Goal: Information Seeking & Learning: Learn about a topic

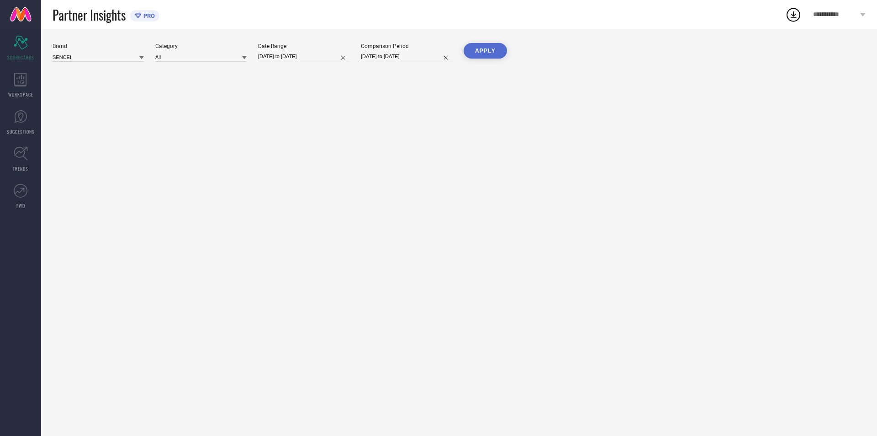
type input "All"
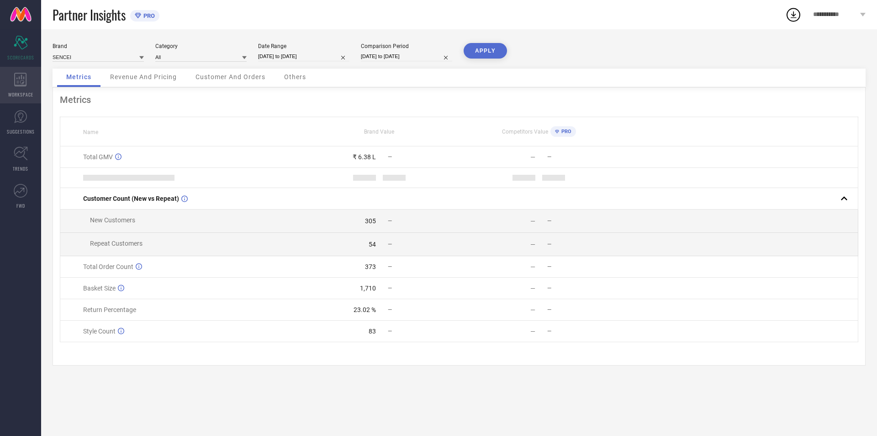
click at [21, 84] on icon at bounding box center [20, 80] width 13 height 14
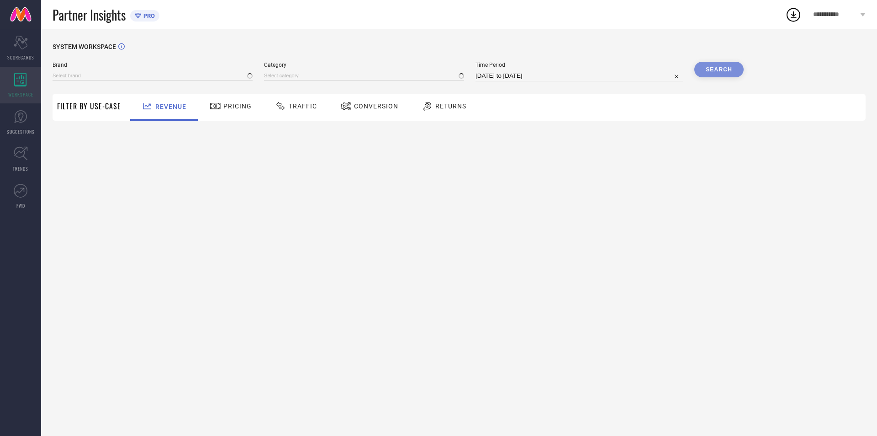
type input "SENCEI"
type input "All"
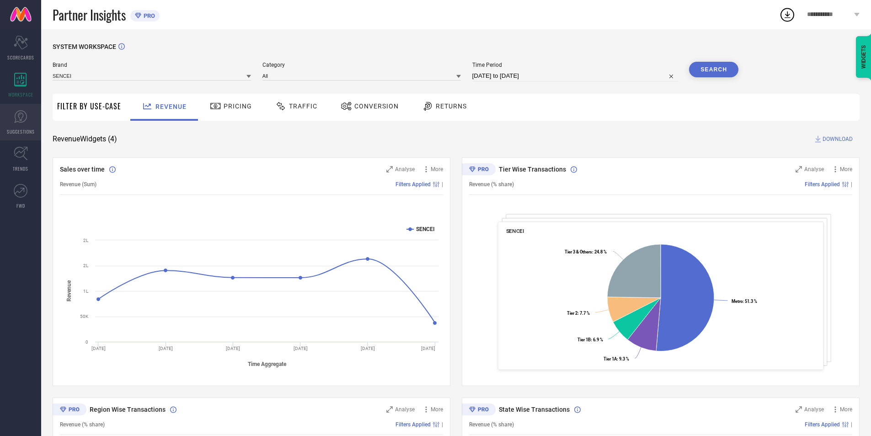
click at [24, 114] on icon at bounding box center [21, 117] width 14 height 14
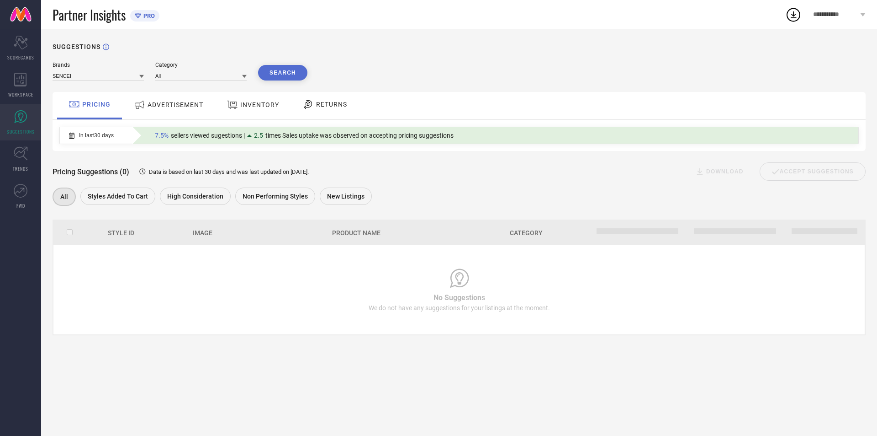
click at [310, 106] on icon at bounding box center [308, 104] width 11 height 11
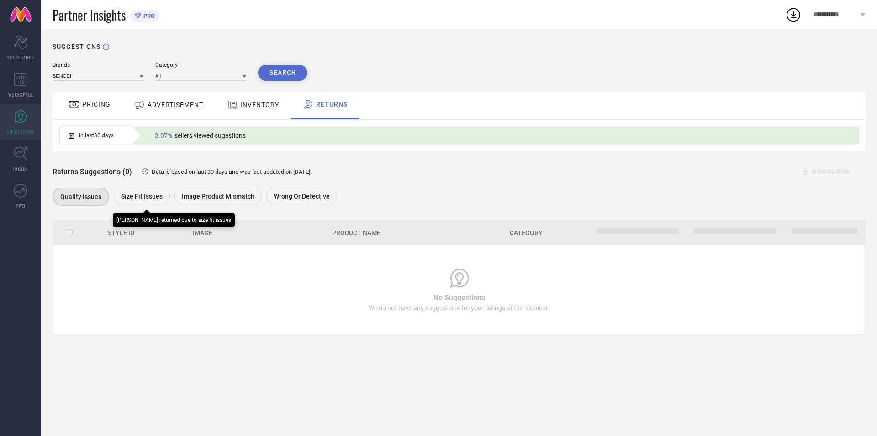
click at [131, 200] on span "Size fit issues" at bounding box center [142, 195] width 42 height 7
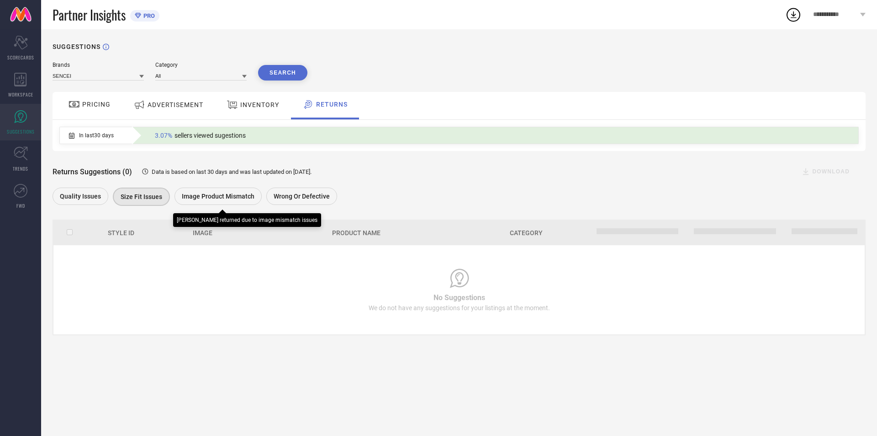
click at [250, 192] on div "Image product mismatch" at bounding box center [218, 195] width 87 height 17
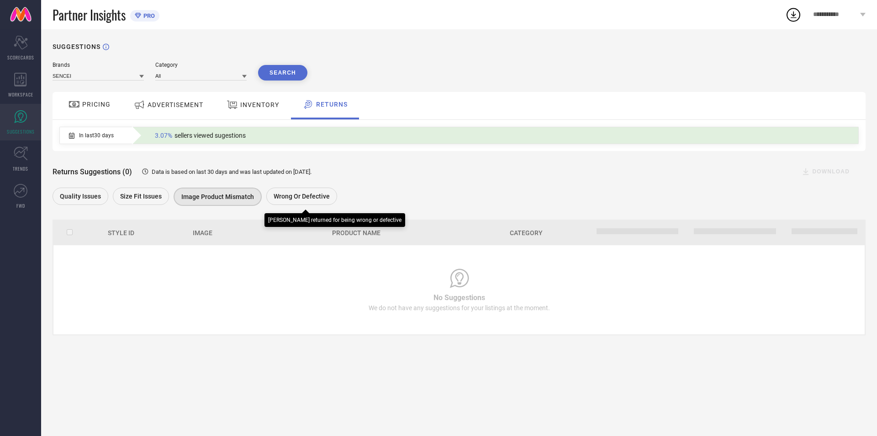
click at [303, 190] on div "Wrong or Defective" at bounding box center [301, 195] width 71 height 17
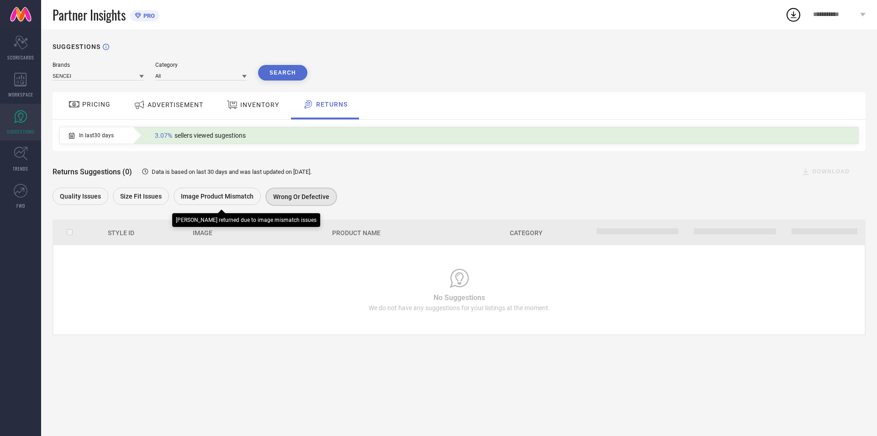
click at [226, 190] on div "Image product mismatch" at bounding box center [217, 195] width 87 height 17
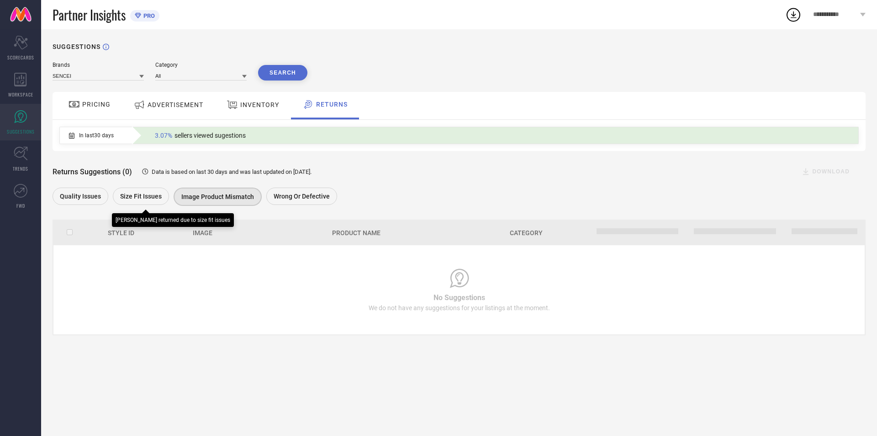
click at [133, 199] on span "Size fit issues" at bounding box center [141, 195] width 42 height 7
click at [176, 75] on input at bounding box center [200, 76] width 91 height 10
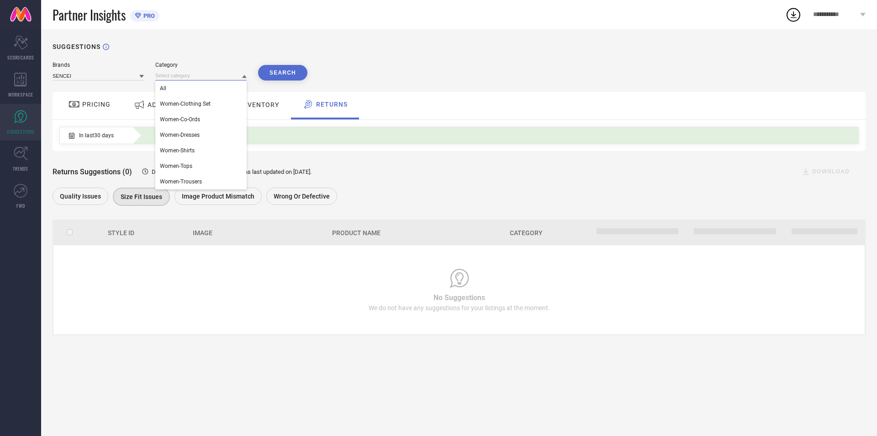
click at [176, 75] on input at bounding box center [200, 76] width 91 height 10
click at [102, 73] on input at bounding box center [98, 76] width 91 height 10
click at [97, 114] on div "PRICING" at bounding box center [89, 105] width 65 height 27
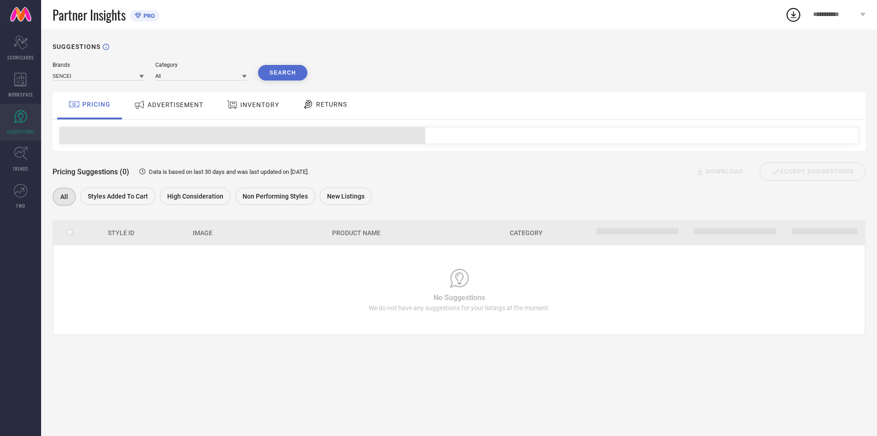
click at [170, 101] on span "ADVERTISEMENT" at bounding box center [176, 104] width 56 height 7
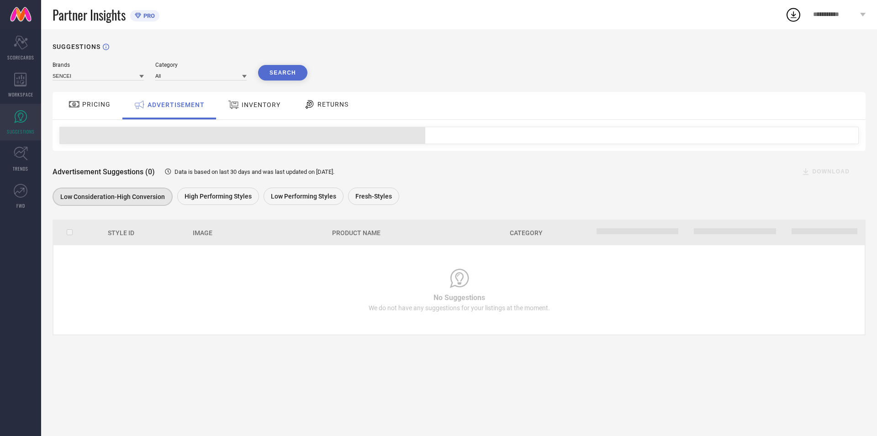
click at [240, 107] on div at bounding box center [235, 105] width 14 height 12
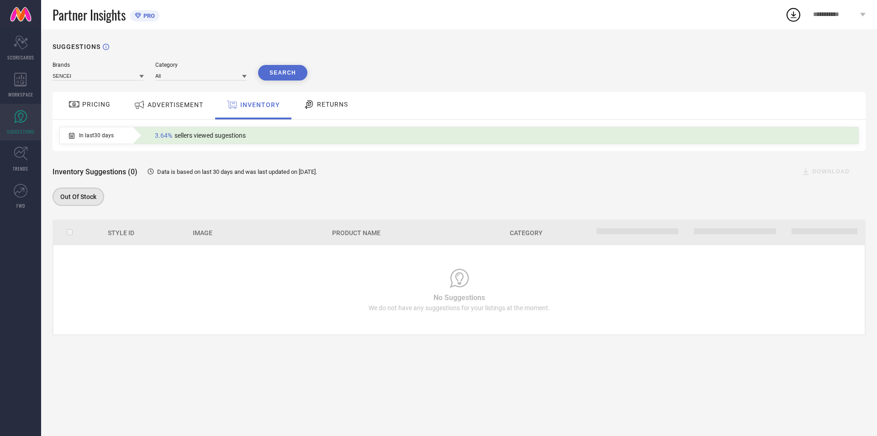
click at [335, 117] on div "RETURNS" at bounding box center [326, 105] width 68 height 27
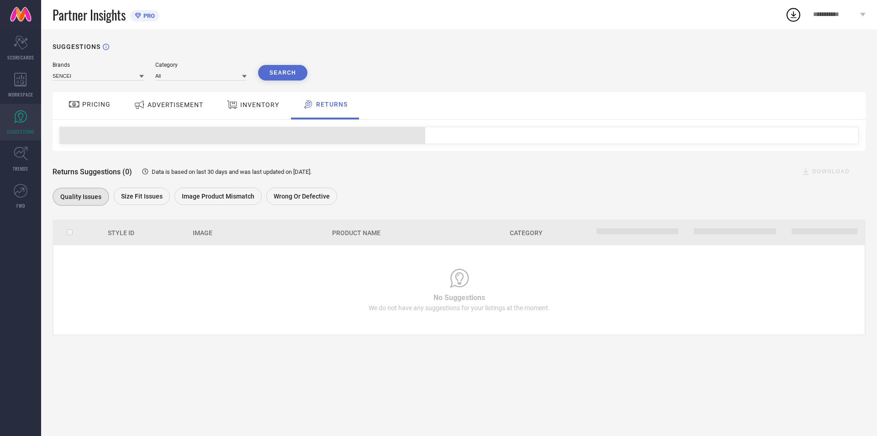
click at [263, 102] on span "INVENTORY" at bounding box center [259, 104] width 39 height 7
click at [335, 107] on span "RETURNS" at bounding box center [332, 104] width 31 height 7
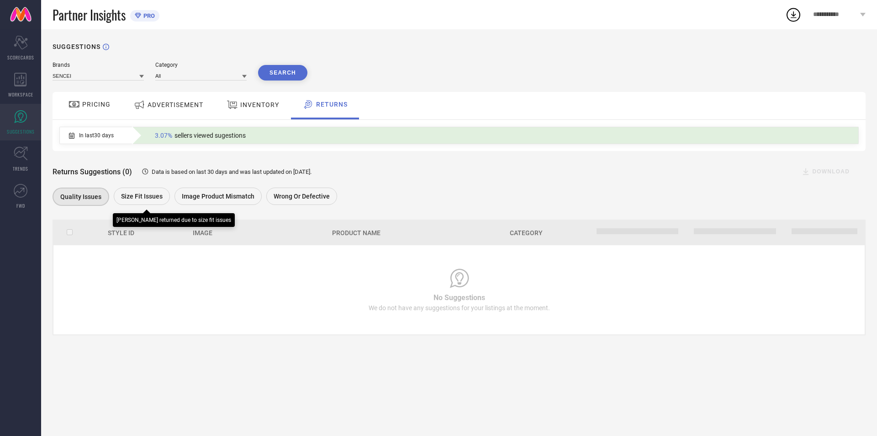
click at [144, 202] on div "Size fit issues" at bounding box center [142, 195] width 56 height 17
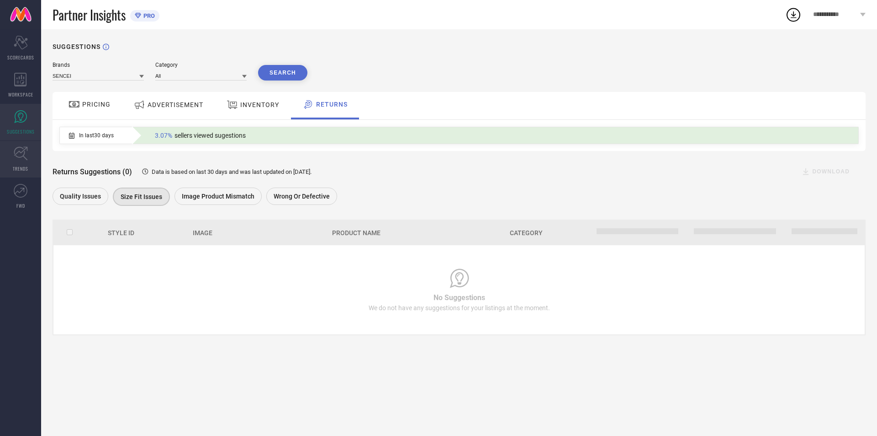
click at [28, 156] on link "TRENDS" at bounding box center [20, 159] width 41 height 37
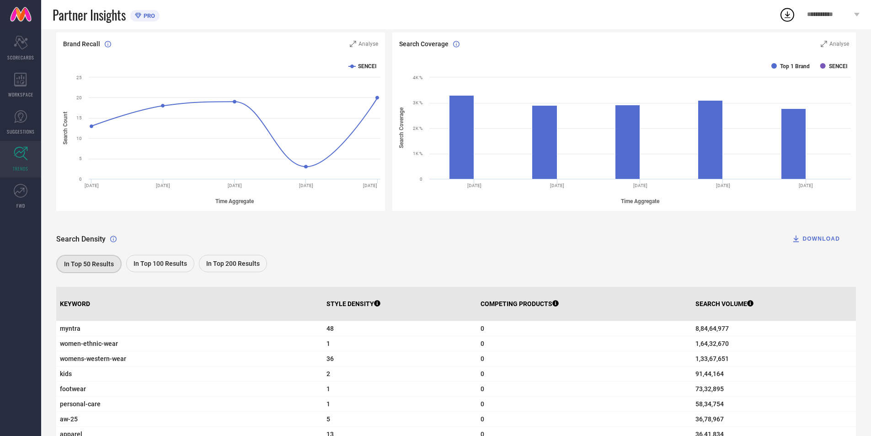
scroll to position [192, 0]
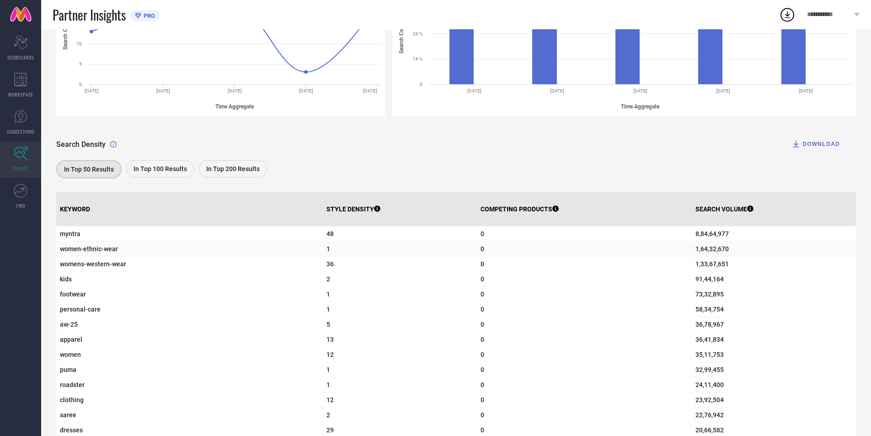
click at [74, 250] on span "women-ethnic-wear" at bounding box center [189, 248] width 259 height 7
click at [83, 264] on span "womens-western-wear" at bounding box center [189, 263] width 259 height 7
click at [695, 252] on span "1,64,32,670" at bounding box center [773, 248] width 157 height 7
click at [696, 252] on span "1,64,32,670" at bounding box center [773, 248] width 157 height 7
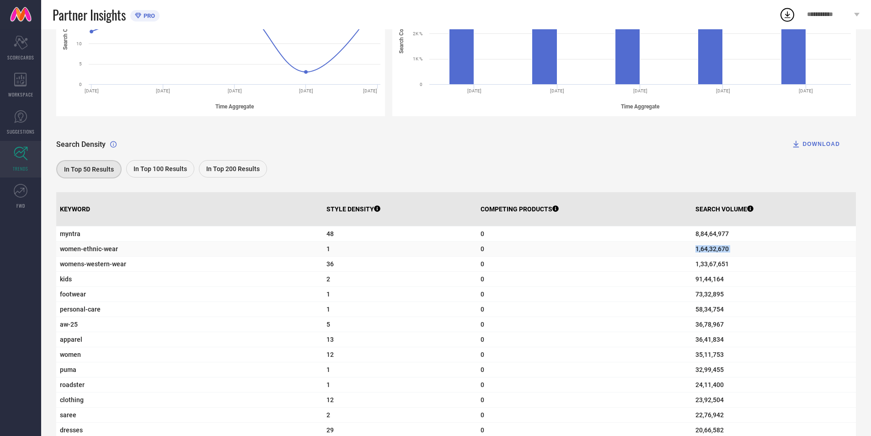
click at [696, 252] on span "1,64,32,670" at bounding box center [773, 248] width 157 height 7
click at [503, 262] on td "0" at bounding box center [584, 263] width 215 height 15
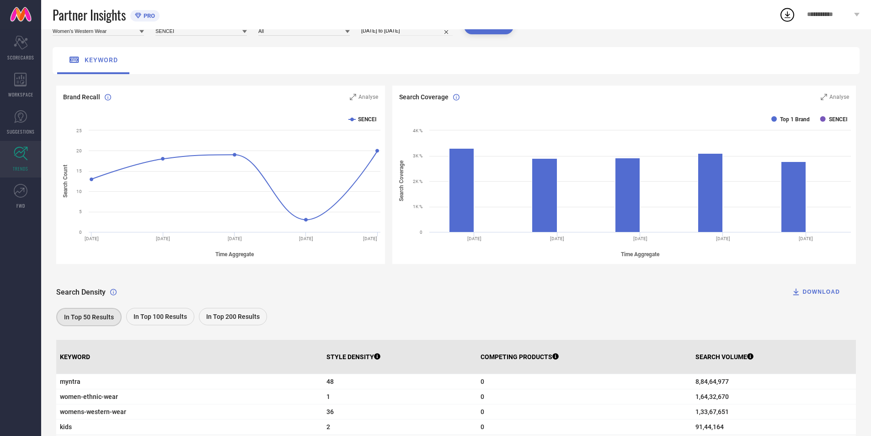
scroll to position [10, 0]
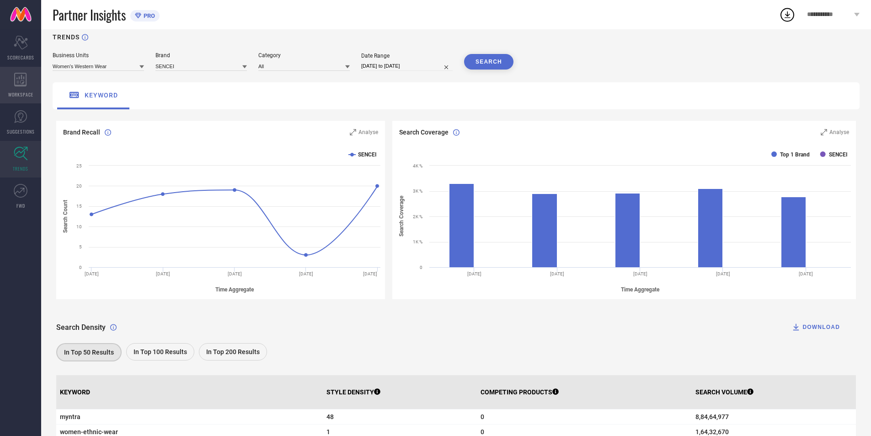
click at [21, 97] on span "WORKSPACE" at bounding box center [20, 94] width 25 height 7
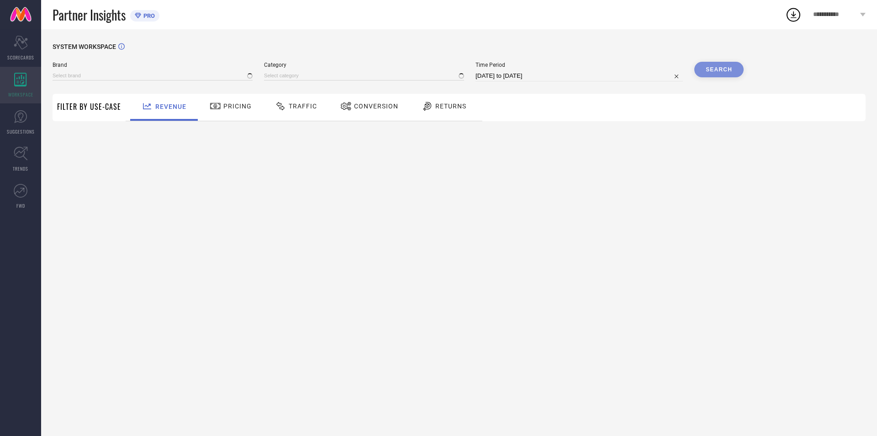
type input "SENCEI"
type input "All"
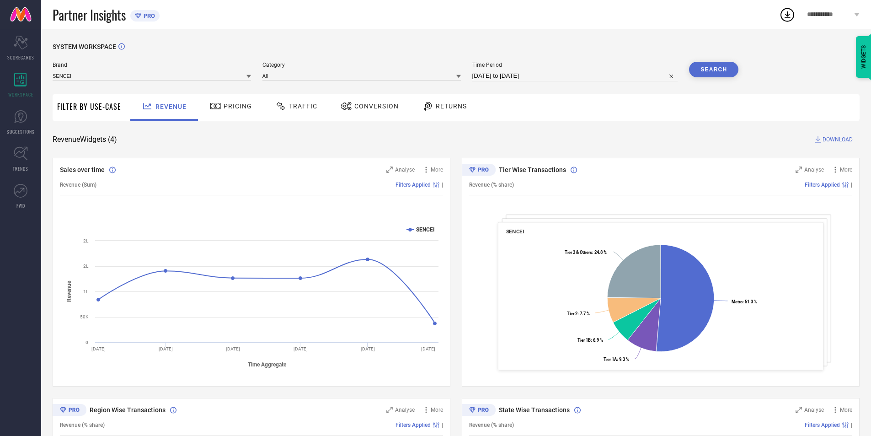
click at [235, 106] on span "Pricing" at bounding box center [237, 105] width 28 height 7
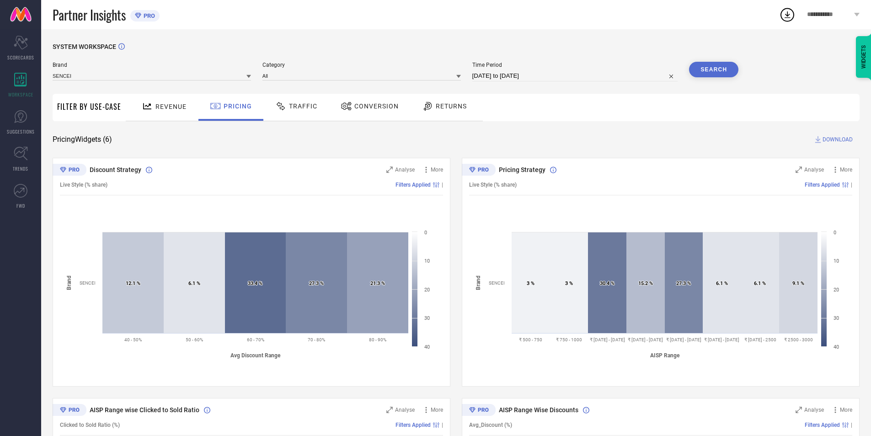
click at [285, 102] on div at bounding box center [282, 106] width 14 height 11
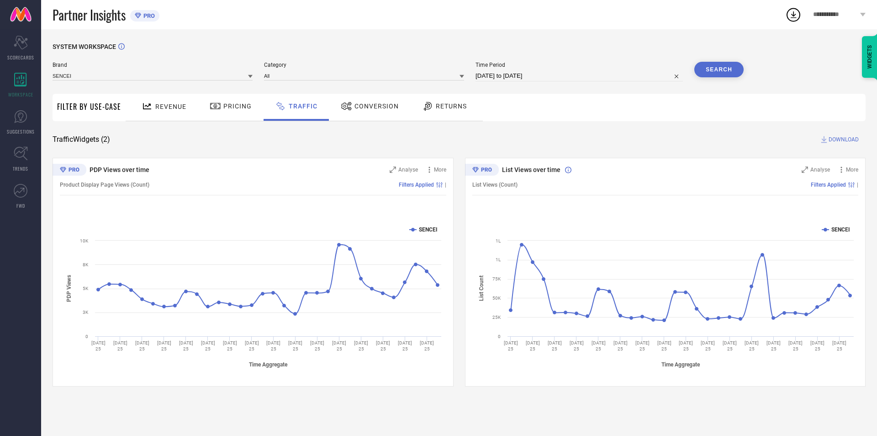
click at [372, 115] on div "Conversion" at bounding box center [369, 107] width 81 height 27
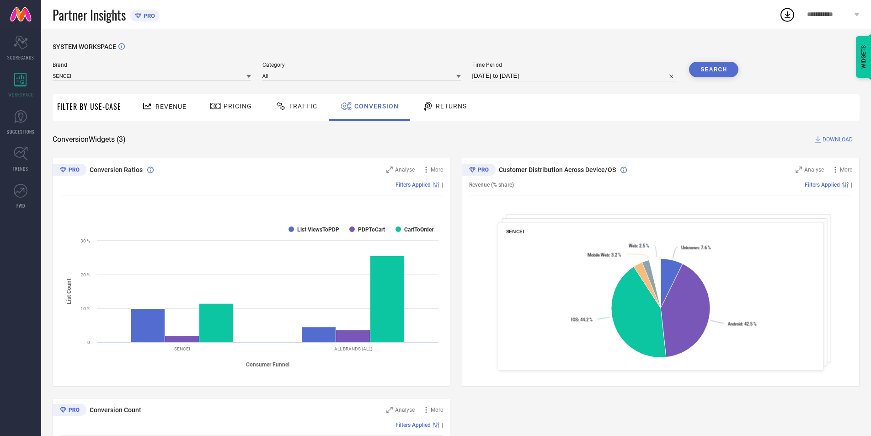
click at [431, 104] on div at bounding box center [429, 106] width 14 height 11
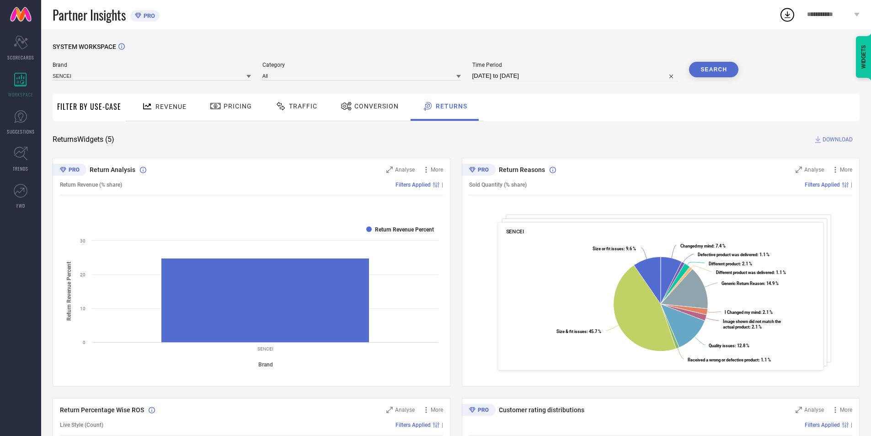
click at [383, 110] on span "Conversion" at bounding box center [376, 105] width 44 height 7
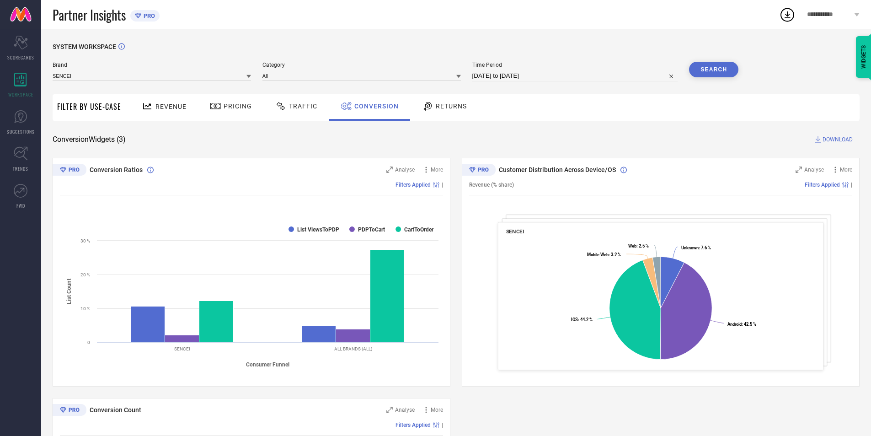
click at [170, 103] on span "Revenue" at bounding box center [170, 106] width 31 height 7
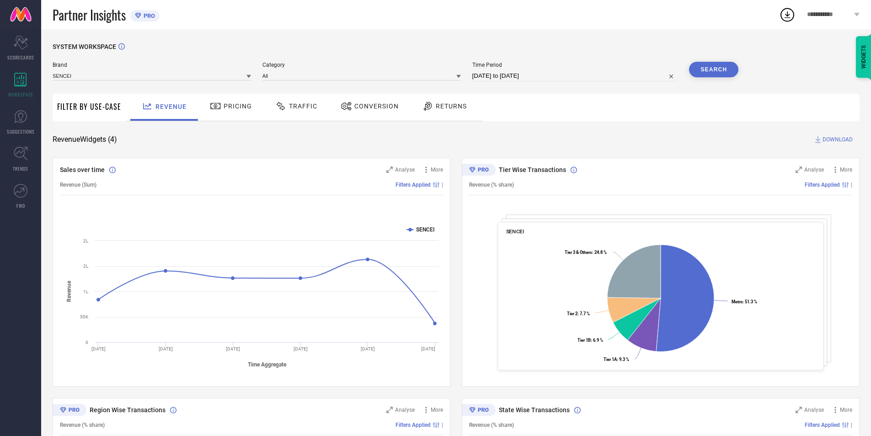
click at [210, 105] on div "Pricing" at bounding box center [230, 106] width 47 height 16
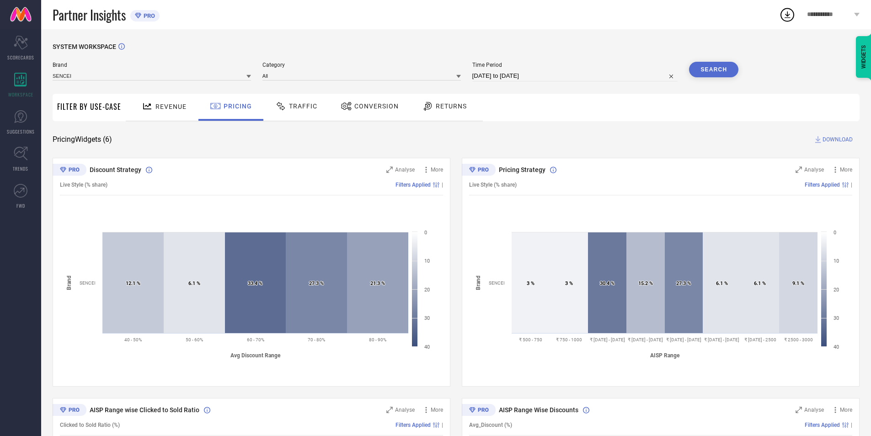
click at [282, 105] on icon at bounding box center [280, 106] width 11 height 11
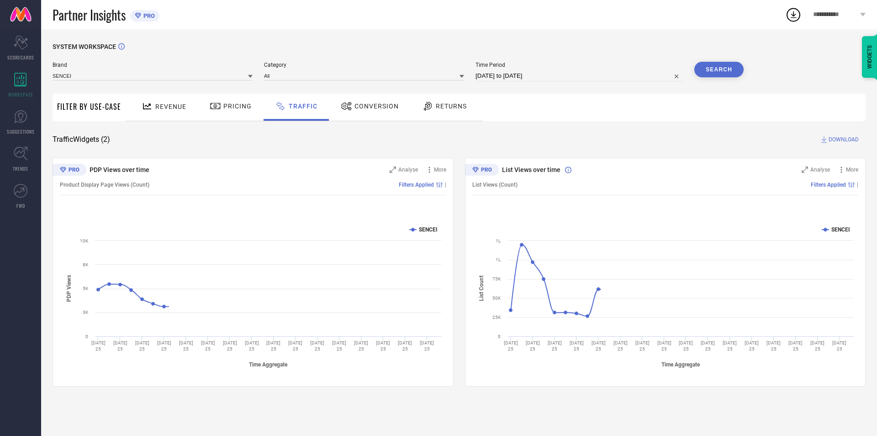
click at [382, 117] on div "Conversion" at bounding box center [369, 107] width 81 height 27
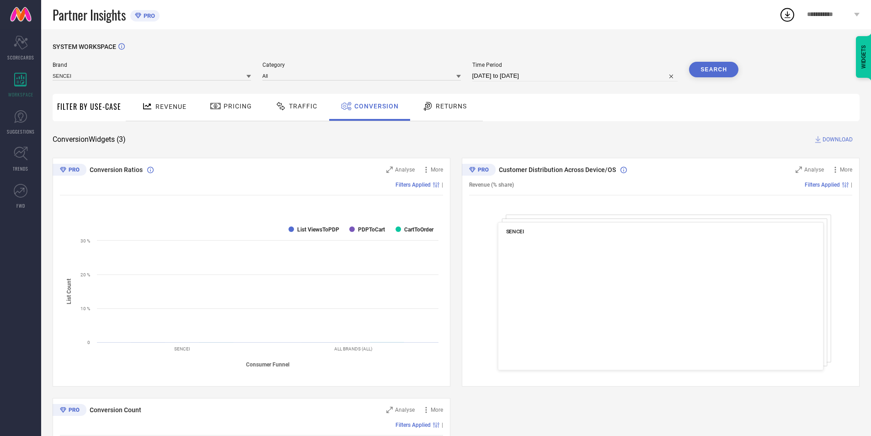
click at [445, 114] on div "Returns" at bounding box center [444, 107] width 68 height 27
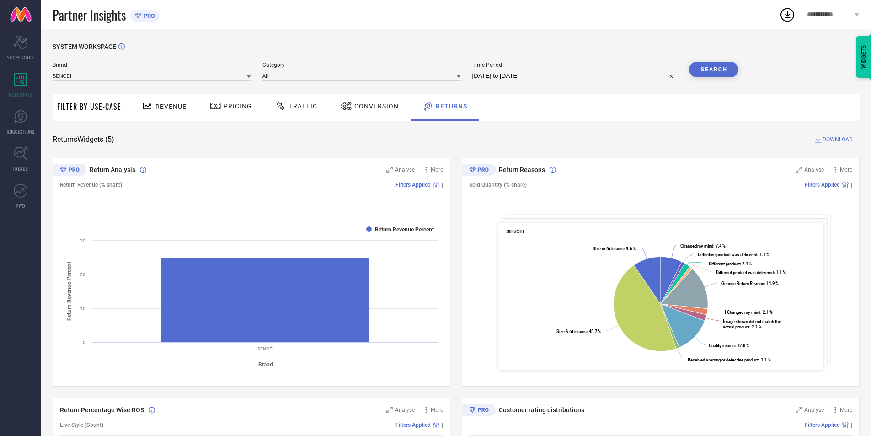
click at [370, 102] on span "Conversion" at bounding box center [376, 105] width 44 height 7
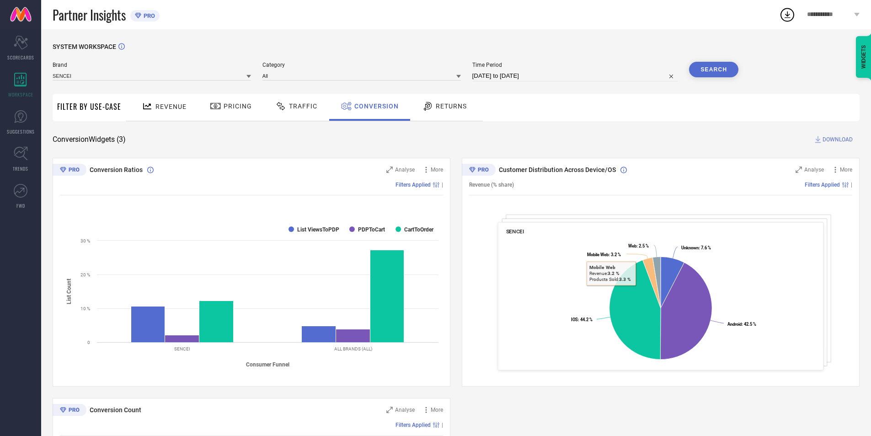
click at [428, 102] on icon at bounding box center [427, 106] width 11 height 11
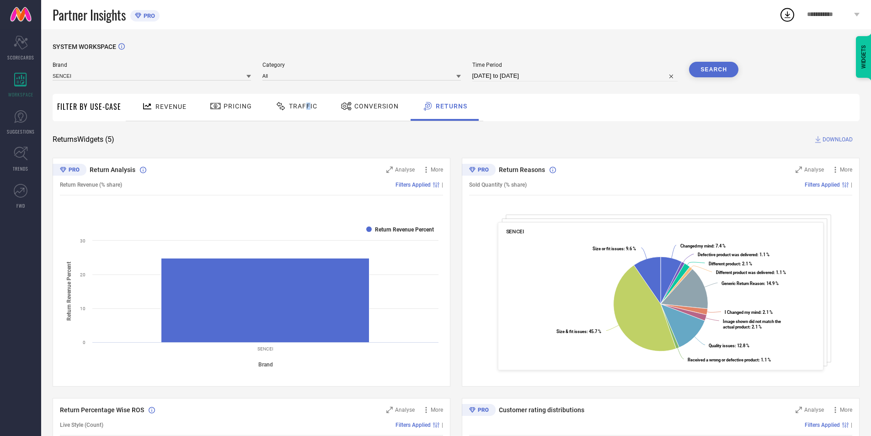
click at [303, 108] on span "Traffic" at bounding box center [303, 105] width 28 height 7
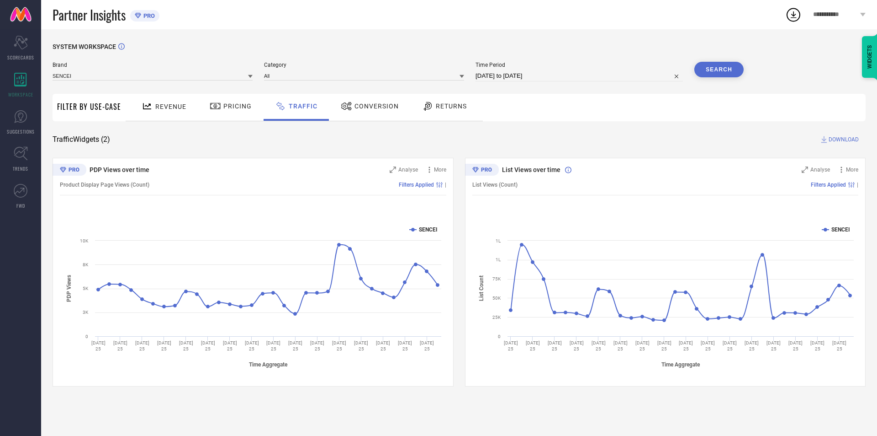
click at [319, 143] on div "Traffic Widgets ( 2 ) DOWNLOAD" at bounding box center [459, 139] width 813 height 9
click at [128, 112] on div "Revenue Pricing Traffic Conversion Returns" at bounding box center [304, 107] width 357 height 27
click at [139, 106] on div "Revenue" at bounding box center [163, 106] width 49 height 16
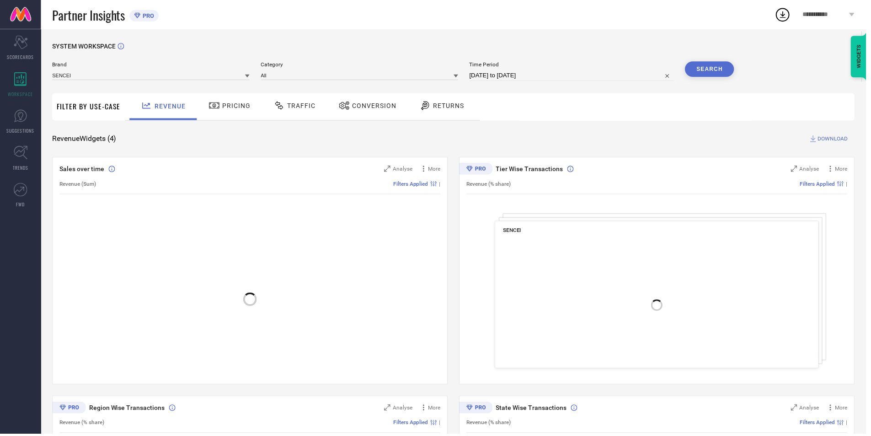
click at [226, 101] on div "Pricing" at bounding box center [230, 106] width 47 height 16
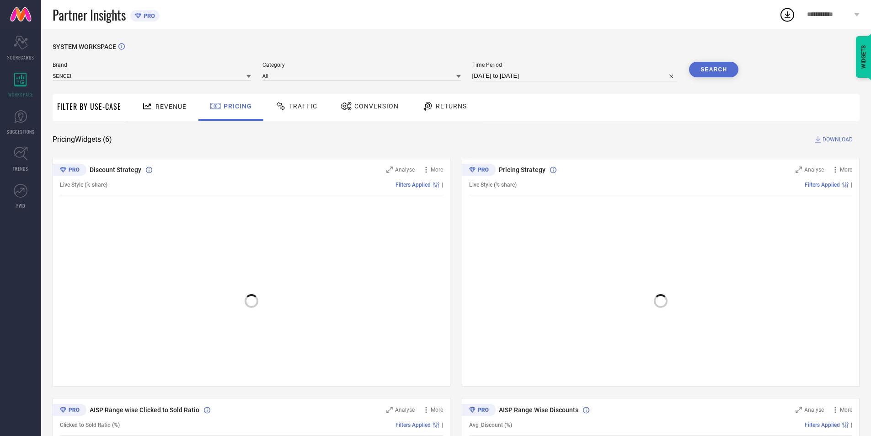
click at [175, 114] on div "Revenue" at bounding box center [163, 106] width 49 height 16
